Goal: Information Seeking & Learning: Find specific fact

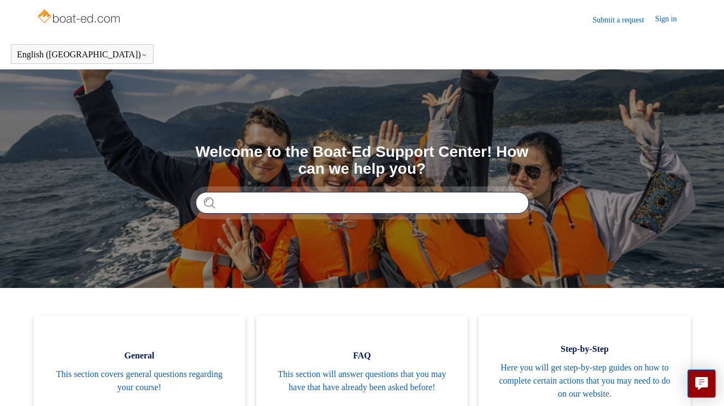
click at [409, 202] on input "Search" at bounding box center [362, 203] width 333 height 22
type input "**********"
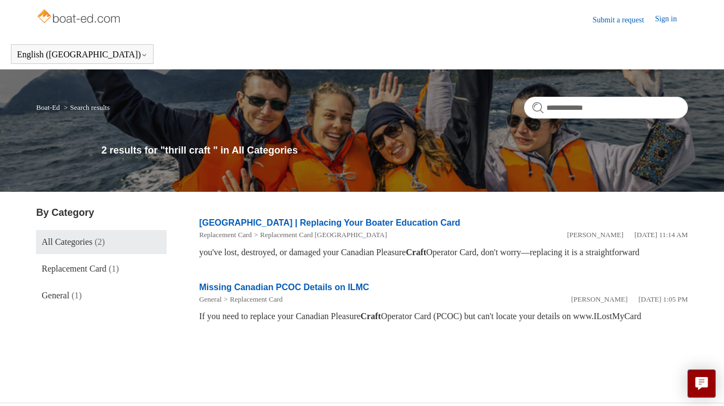
click at [110, 244] on link "All Categories (2)" at bounding box center [101, 242] width 131 height 24
